Goal: Task Accomplishment & Management: Manage account settings

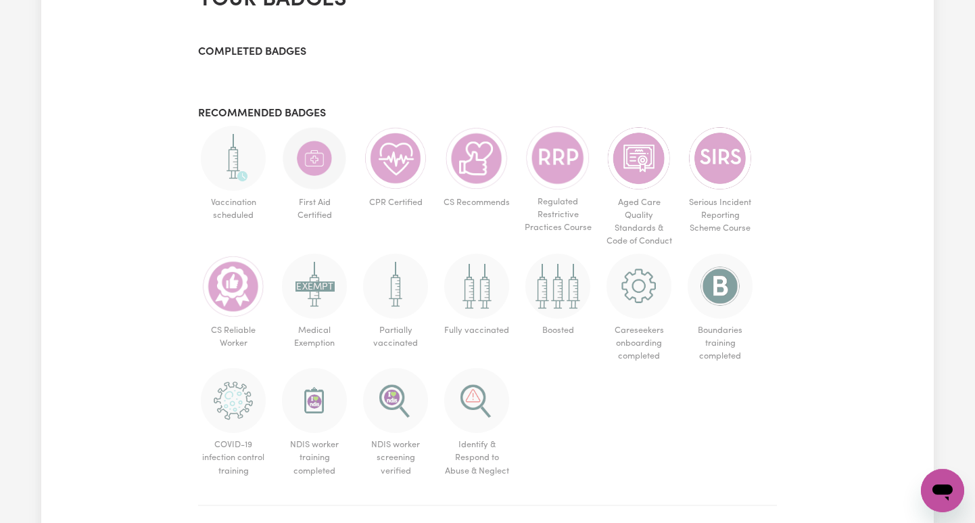
scroll to position [630, 0]
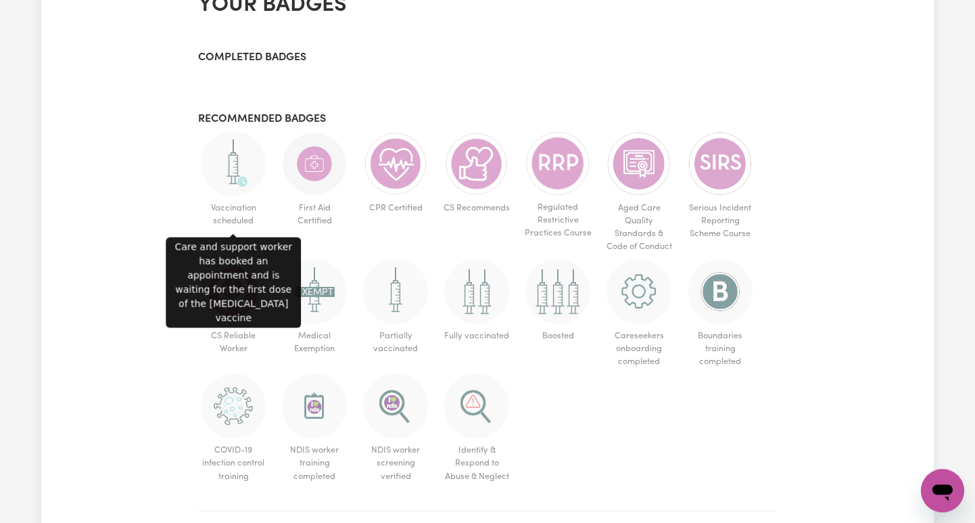
click at [240, 165] on img at bounding box center [233, 163] width 65 height 65
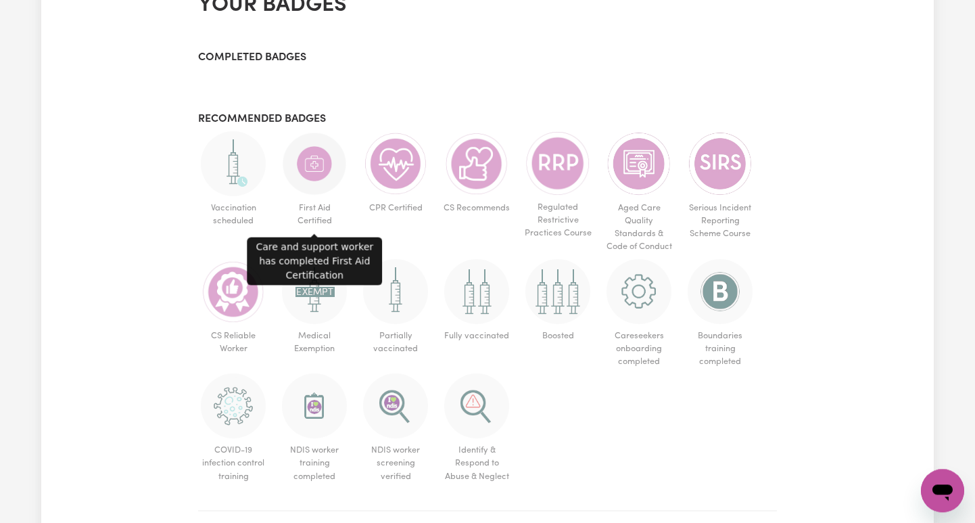
click at [325, 160] on img at bounding box center [314, 163] width 65 height 65
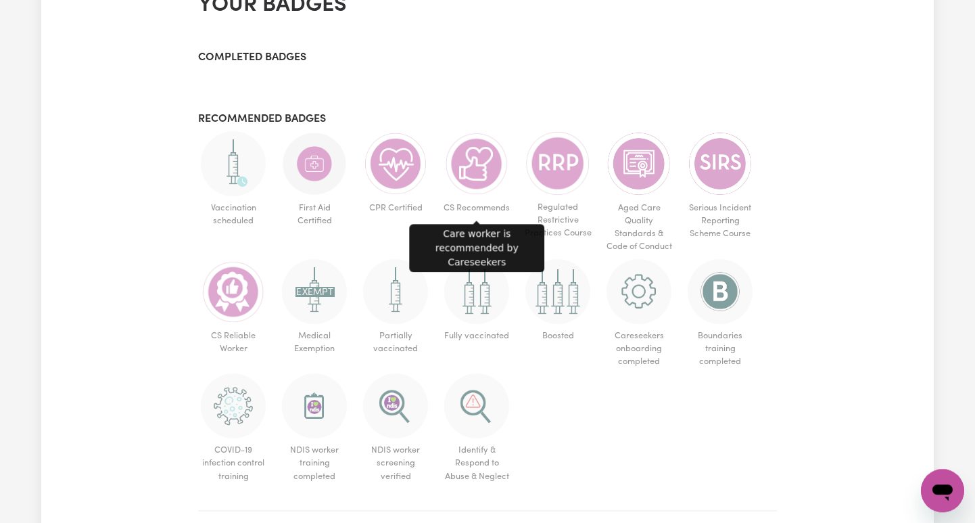
click at [485, 166] on img at bounding box center [476, 163] width 65 height 65
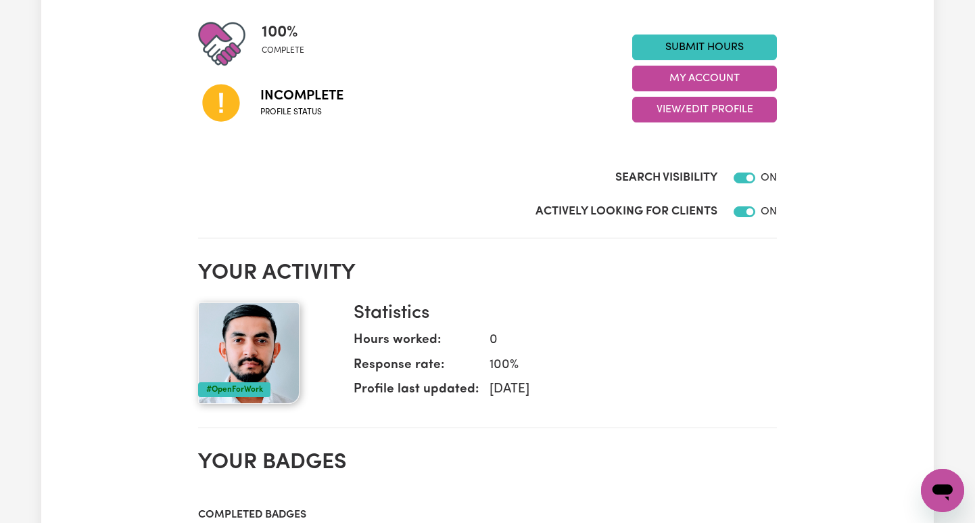
scroll to position [176, 0]
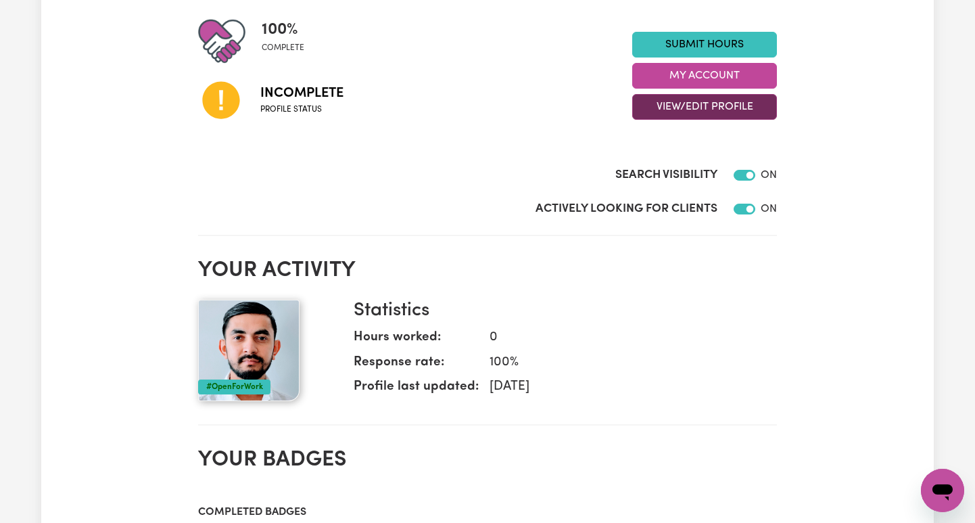
click at [673, 105] on button "View/Edit Profile" at bounding box center [704, 107] width 145 height 26
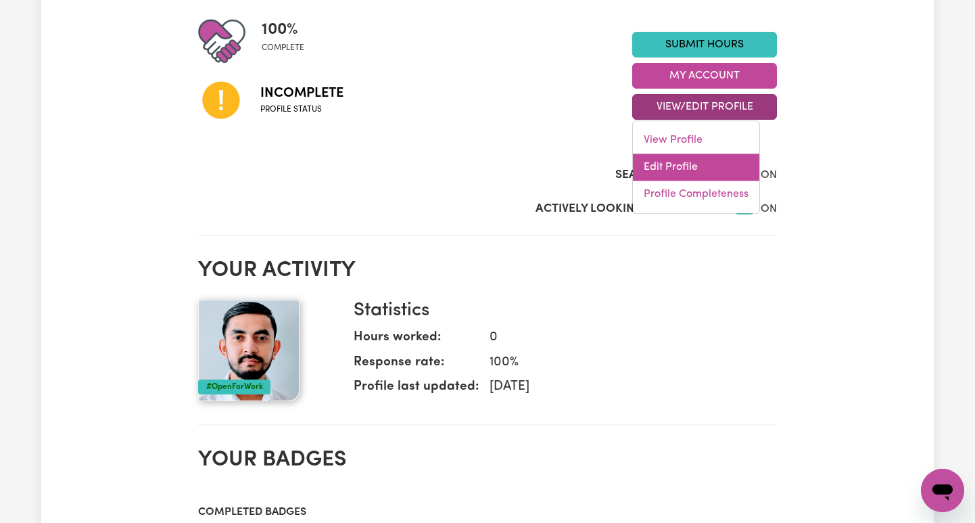
click at [677, 168] on link "Edit Profile" at bounding box center [696, 166] width 126 height 27
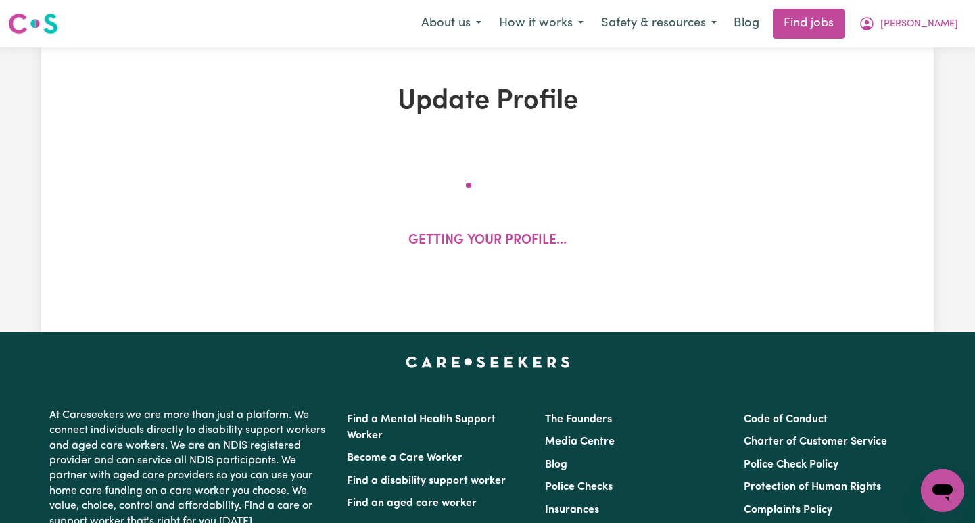
select select "[DEMOGRAPHIC_DATA]"
select select "Student Visa"
select select "Studying a healthcare related degree or qualification"
select select "55"
select select "70"
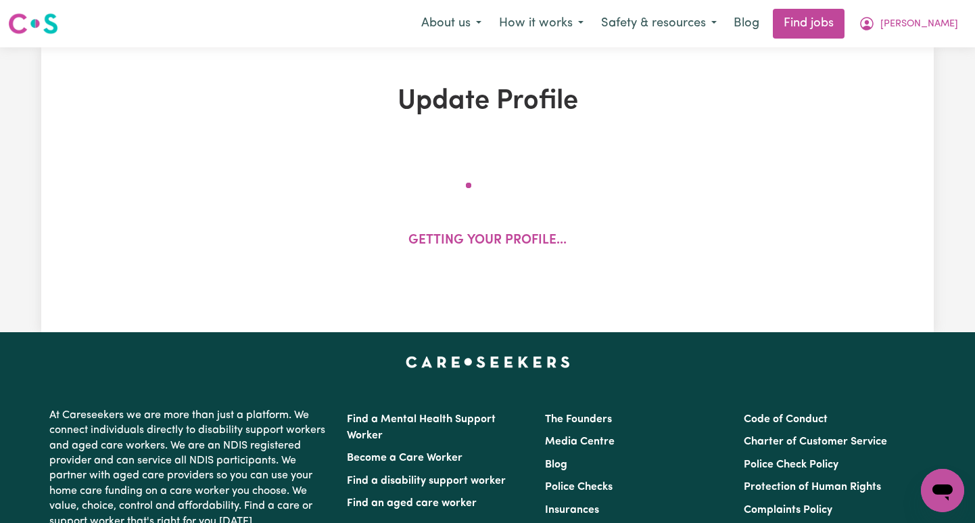
select select "90"
select select "120"
